Goal: Information Seeking & Learning: Learn about a topic

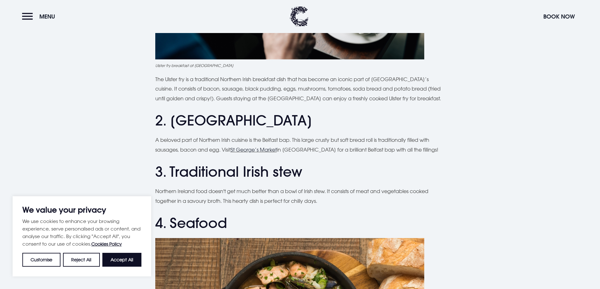
scroll to position [409, 0]
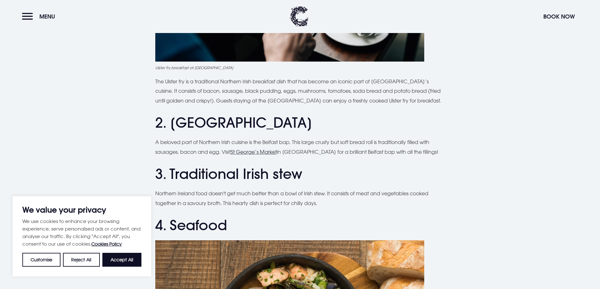
click at [168, 156] on p "A beloved part of Northern Irish cuisine is the Belfast bap. This large crusty …" at bounding box center [300, 147] width 290 height 19
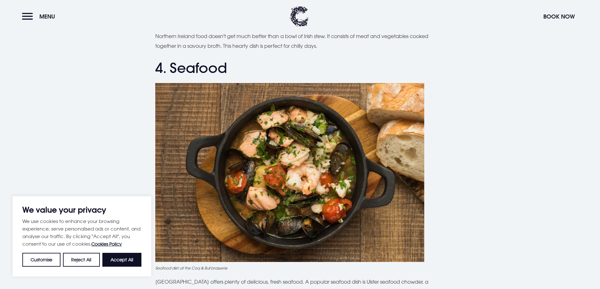
scroll to position [756, 0]
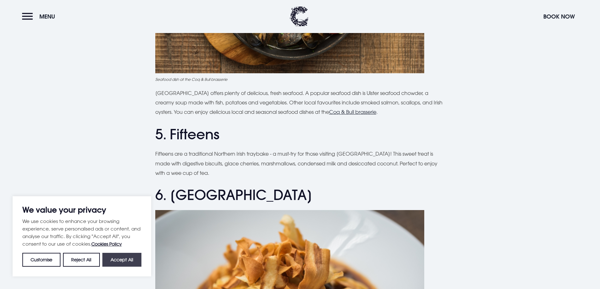
click at [113, 263] on button "Accept All" at bounding box center [121, 260] width 39 height 14
checkbox input "true"
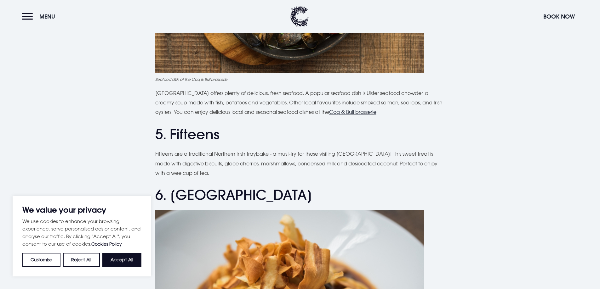
checkbox input "true"
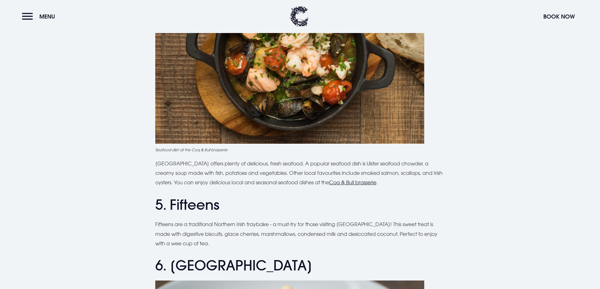
scroll to position [752, 0]
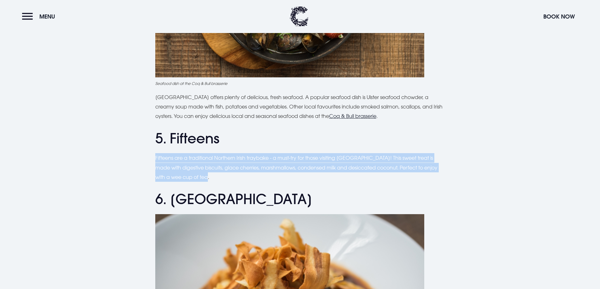
drag, startPoint x: 152, startPoint y: 157, endPoint x: 429, endPoint y: 179, distance: 277.7
click at [160, 157] on p "Fifteens are a traditional Northern Irish traybake - a must-try for those visit…" at bounding box center [300, 167] width 290 height 29
drag, startPoint x: 196, startPoint y: 176, endPoint x: 154, endPoint y: 156, distance: 46.1
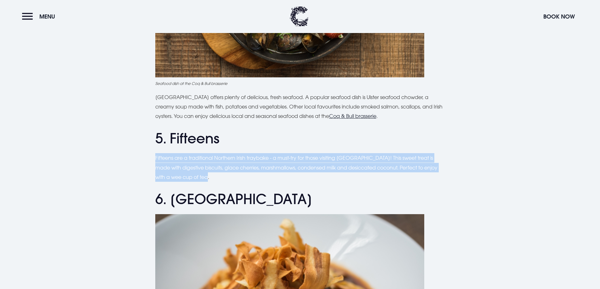
copy p "Fifteens are a traditional Northern Irish traybake - a must-try for those visit…"
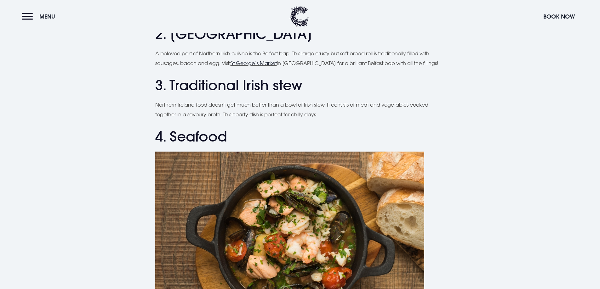
scroll to position [437, 0]
